Goal: Navigation & Orientation: Find specific page/section

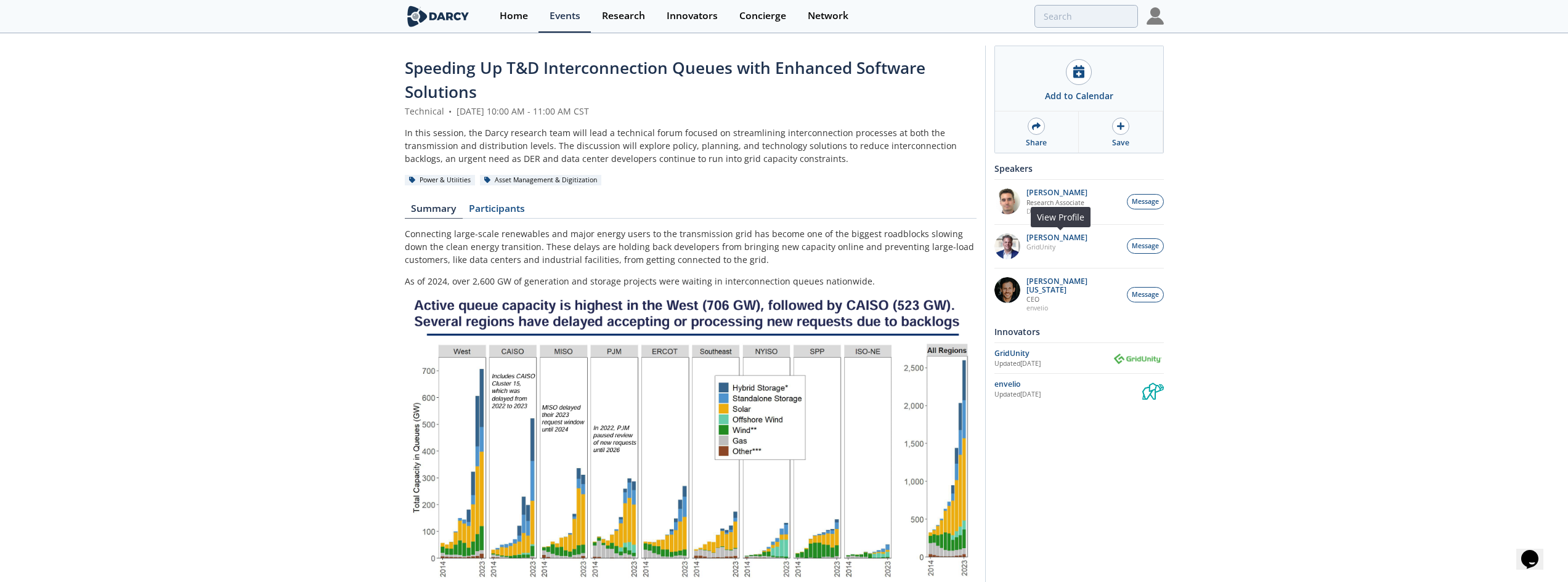
click at [1007, 252] on img at bounding box center [1007, 246] width 25 height 25
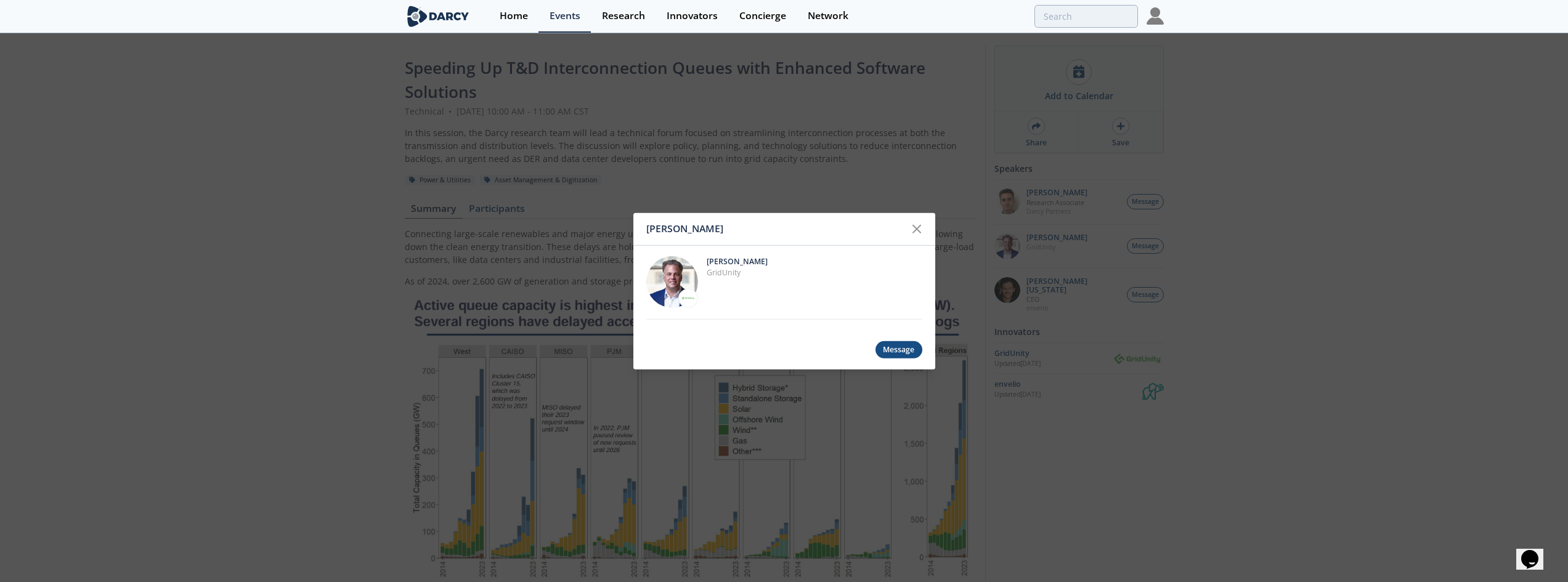
click at [1325, 203] on div "Brian Fitzsimons Brian Fitzsimons GridUnity Message" at bounding box center [784, 291] width 1568 height 582
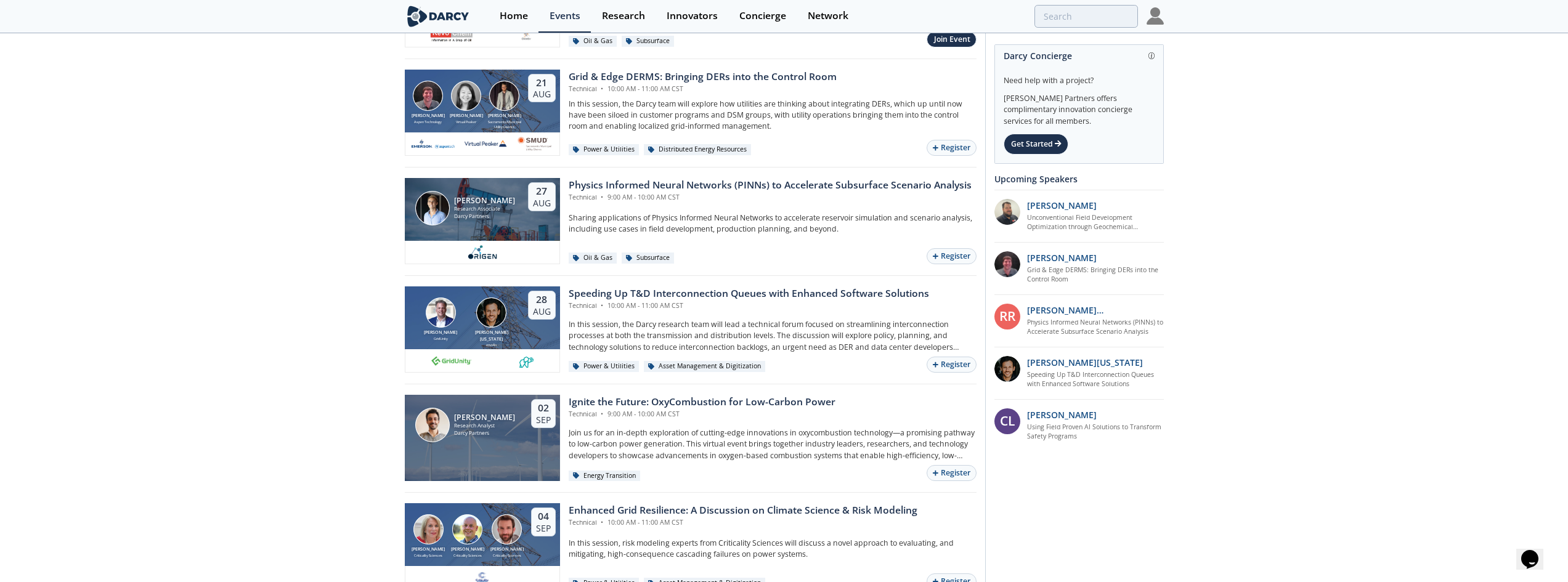
scroll to position [123, 0]
